Goal: Find specific page/section: Find specific page/section

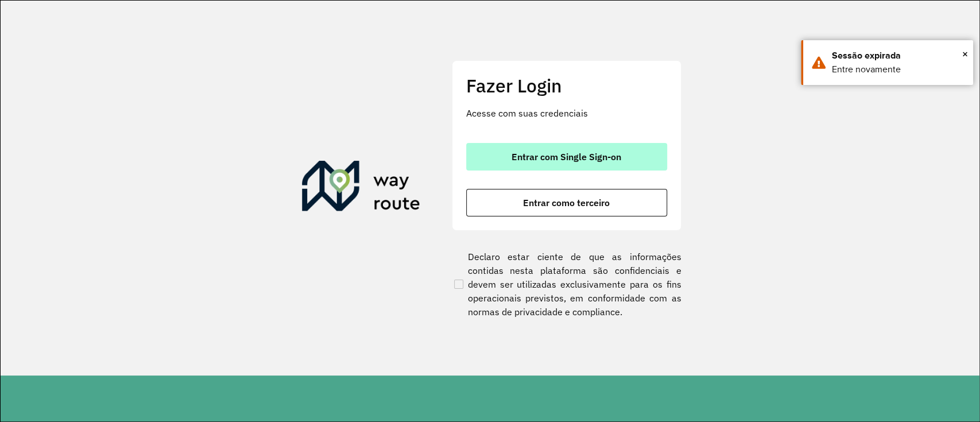
click at [576, 156] on span "Entrar com Single Sign-on" at bounding box center [566, 156] width 110 height 9
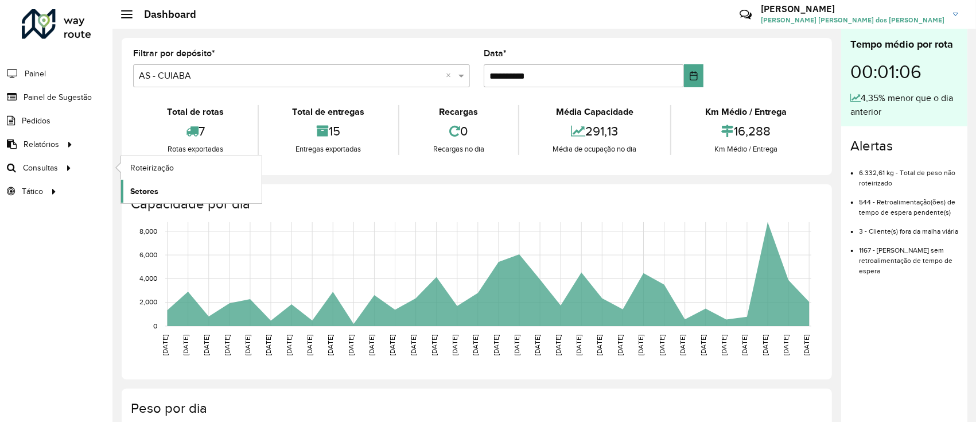
click at [139, 188] on span "Setores" at bounding box center [144, 191] width 28 height 12
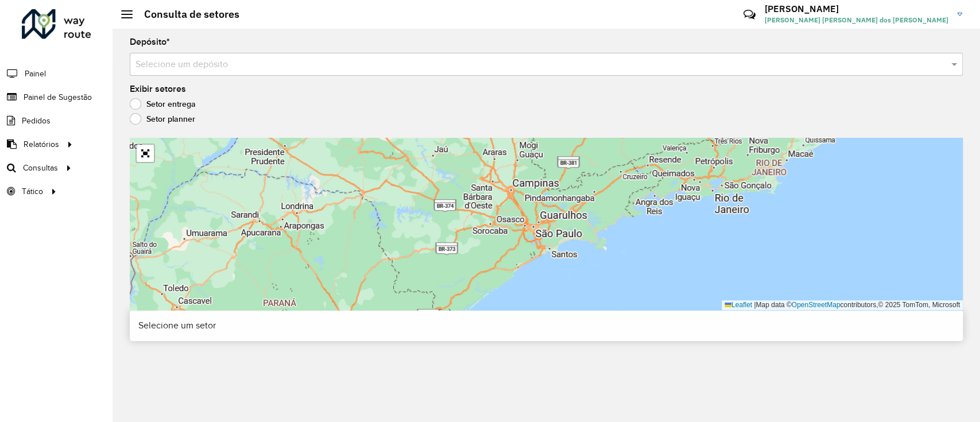
click at [199, 55] on div "Selecione um depósito" at bounding box center [546, 64] width 833 height 23
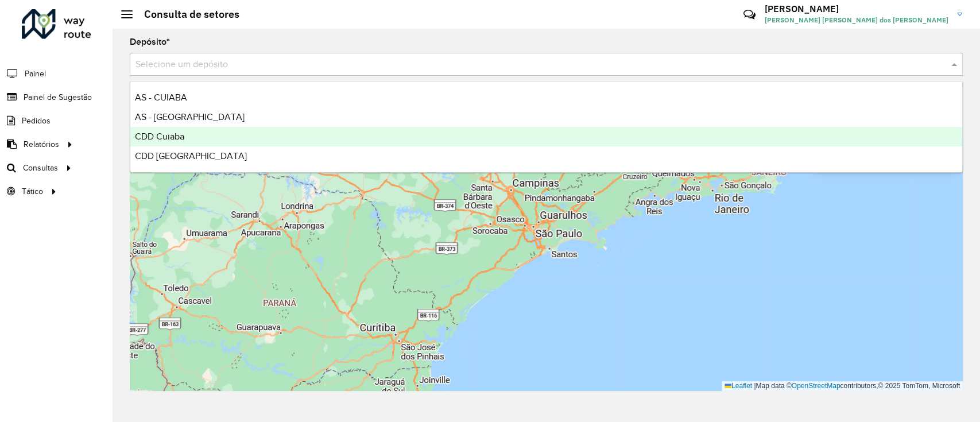
click at [200, 133] on div "CDD Cuiaba" at bounding box center [546, 137] width 832 height 20
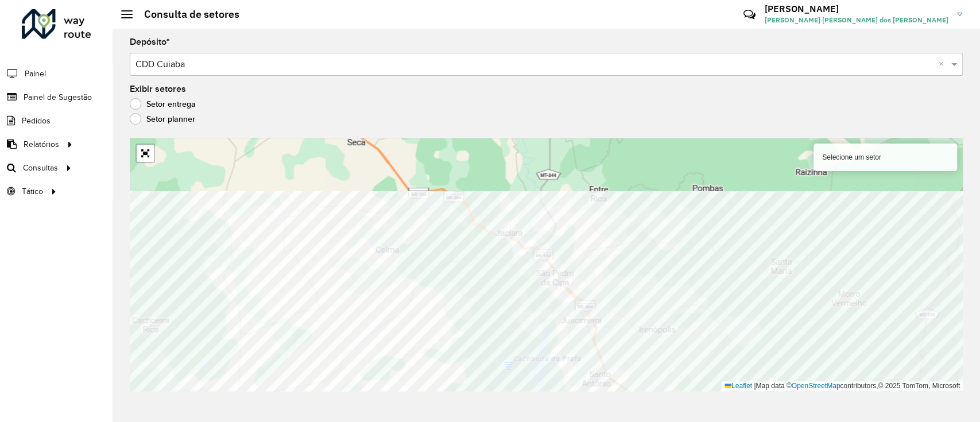
click at [645, 316] on div "Depósito * Selecione um depósito × CDD Cuiaba × Exibir setores Setor entrega Se…" at bounding box center [545, 225] width 867 height 393
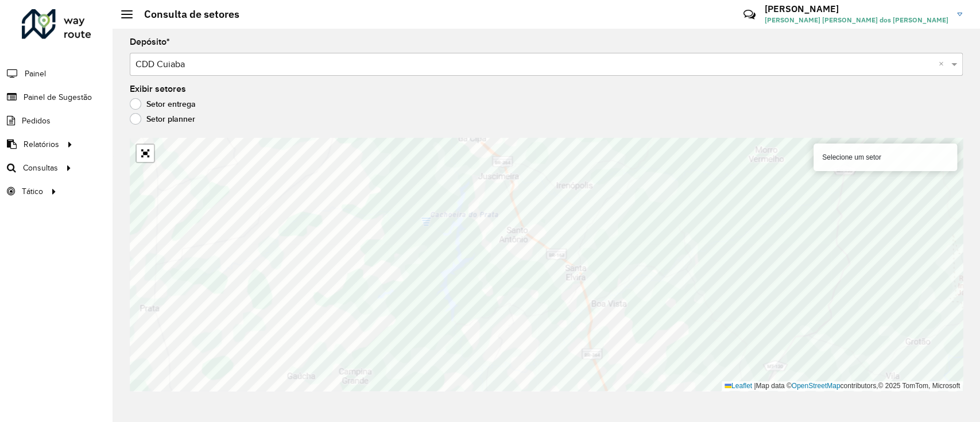
click at [419, 316] on div "Depósito * Selecione um depósito × CDD Cuiaba × Exibir setores Setor entrega Se…" at bounding box center [545, 225] width 867 height 393
